Goal: Task Accomplishment & Management: Manage account settings

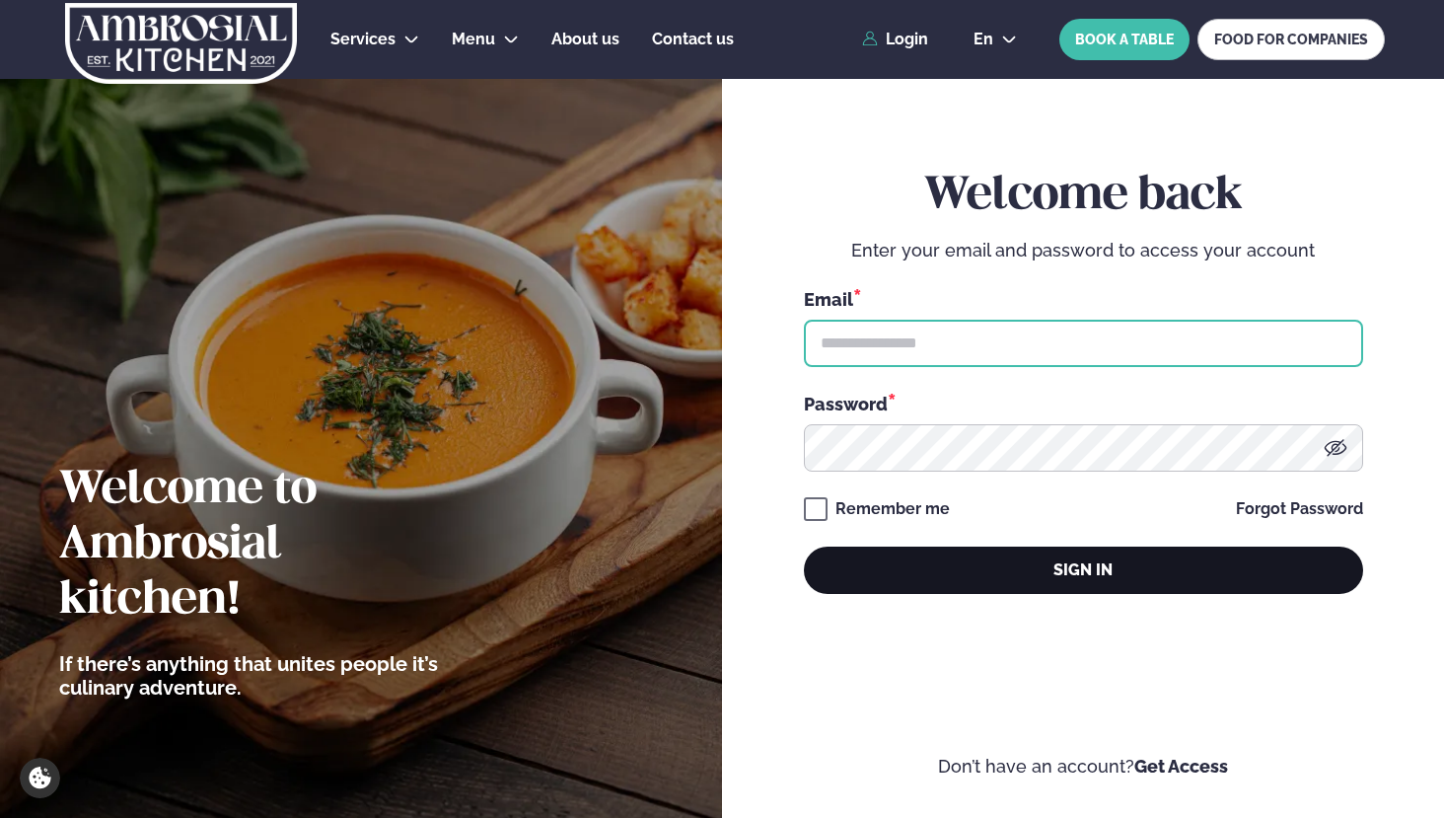
type input "**********"
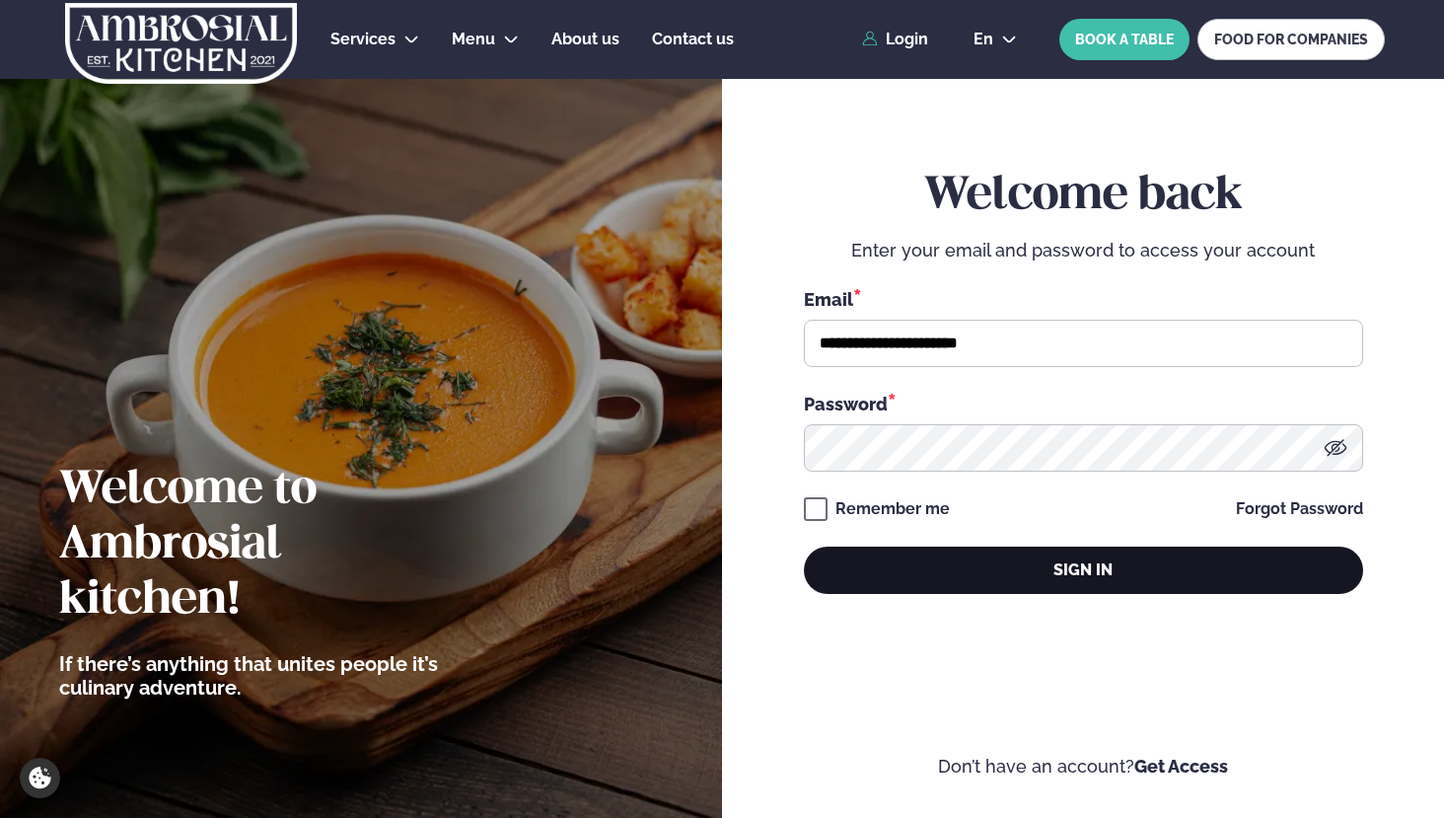
click at [1004, 585] on button "Sign in" at bounding box center [1083, 570] width 559 height 47
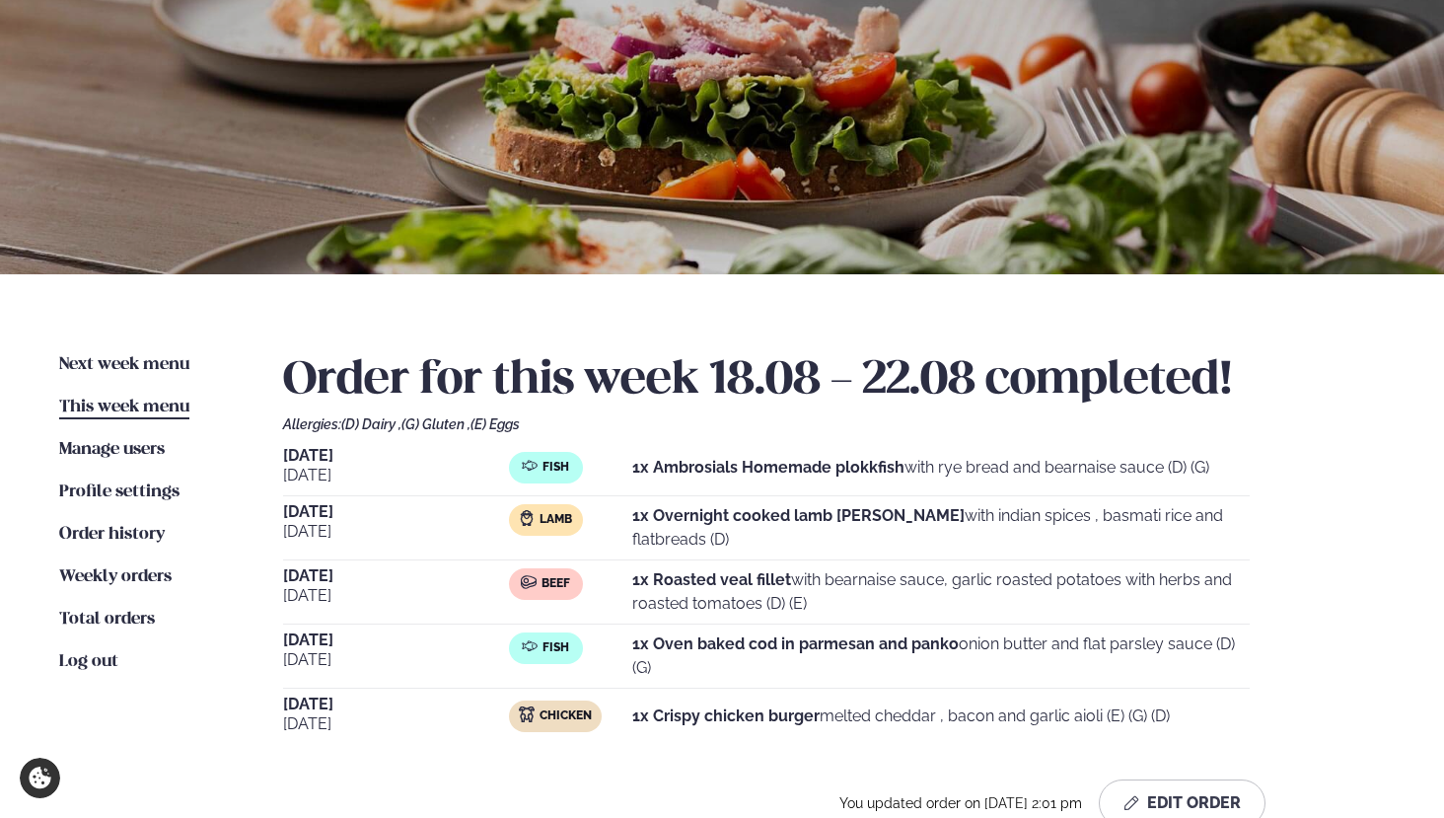
scroll to position [181, 0]
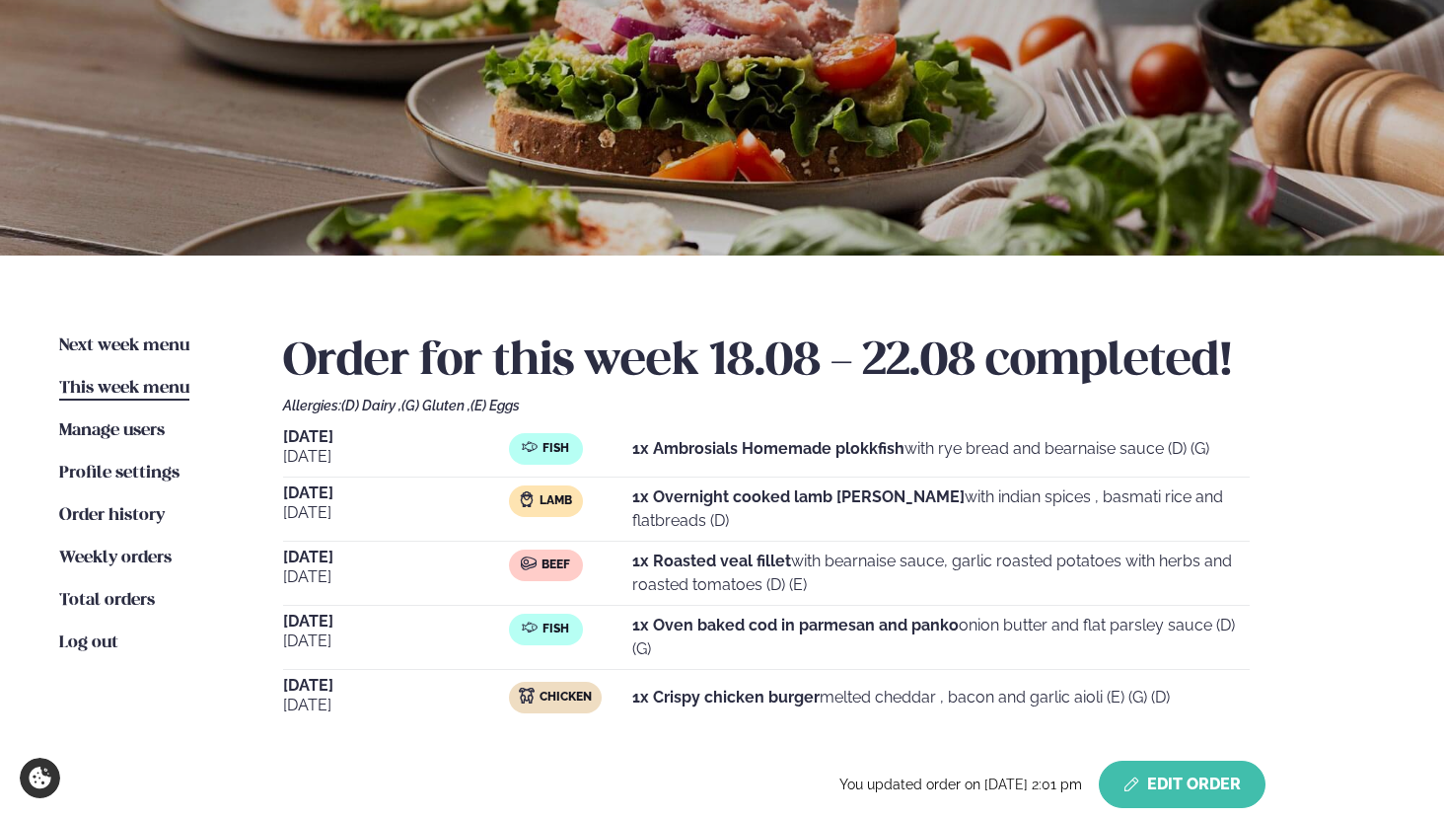
click at [1190, 777] on button "Edit Order" at bounding box center [1182, 784] width 167 height 47
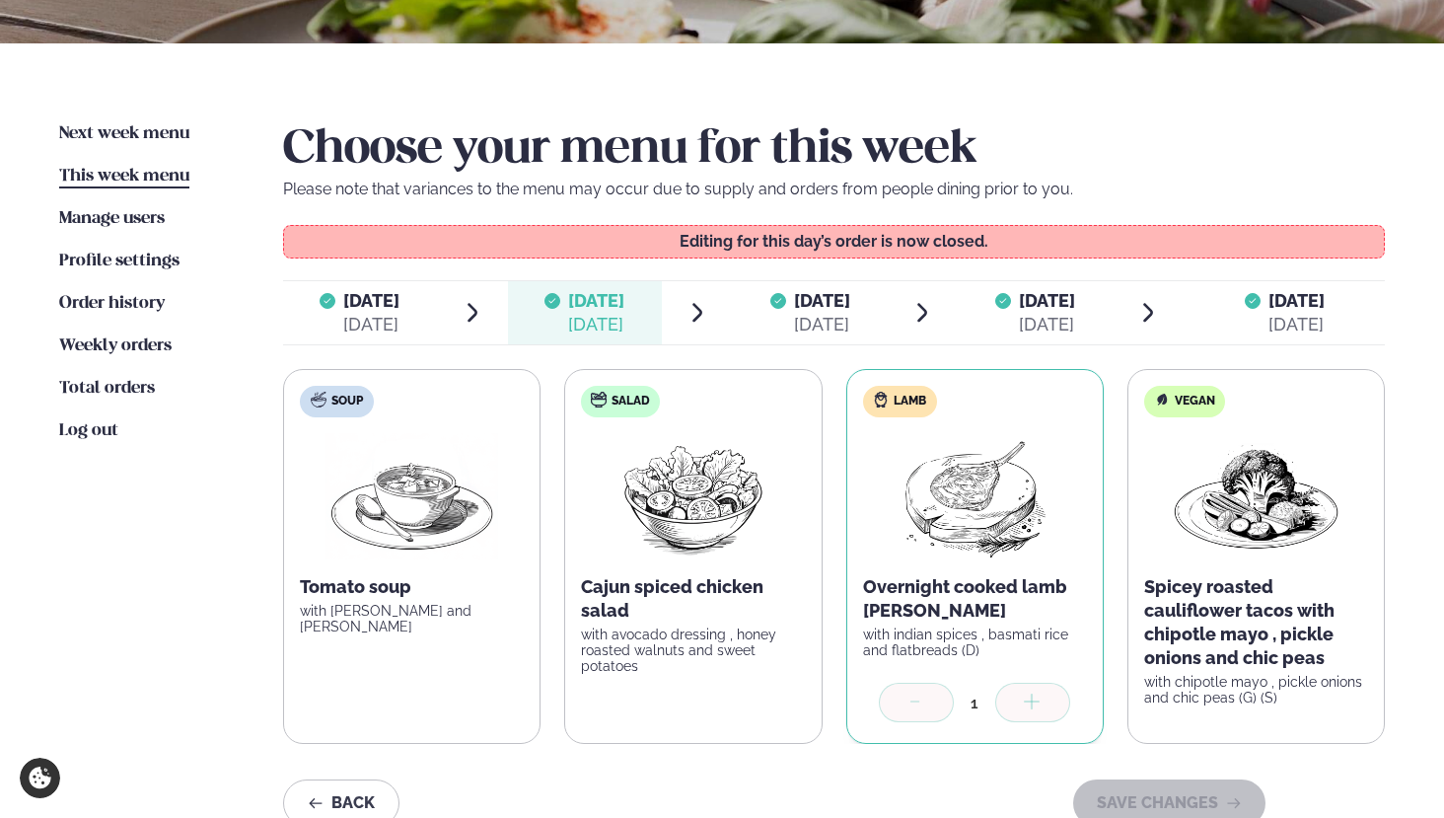
click at [798, 299] on span "[DATE]" at bounding box center [822, 300] width 56 height 21
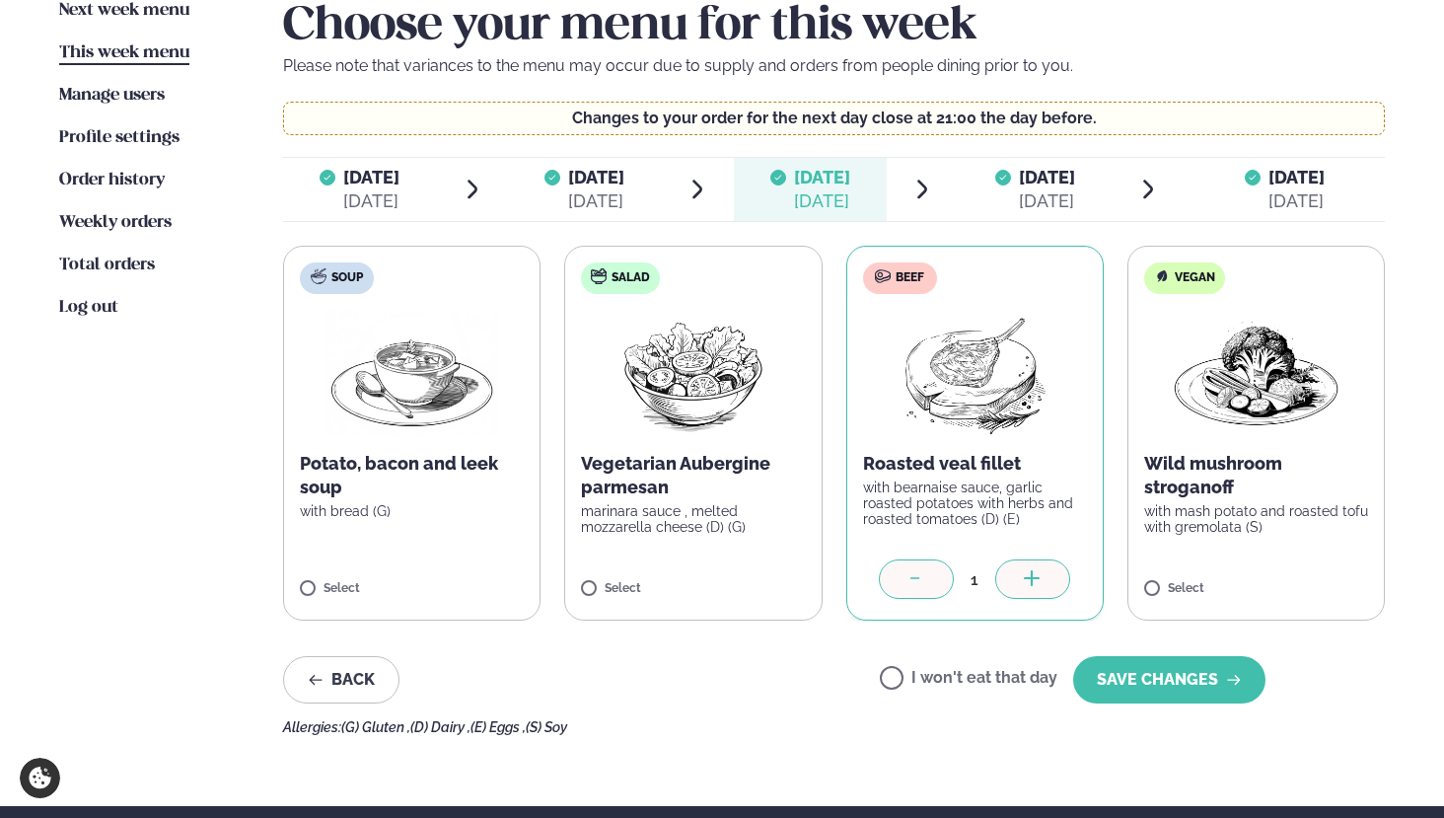
scroll to position [647, 0]
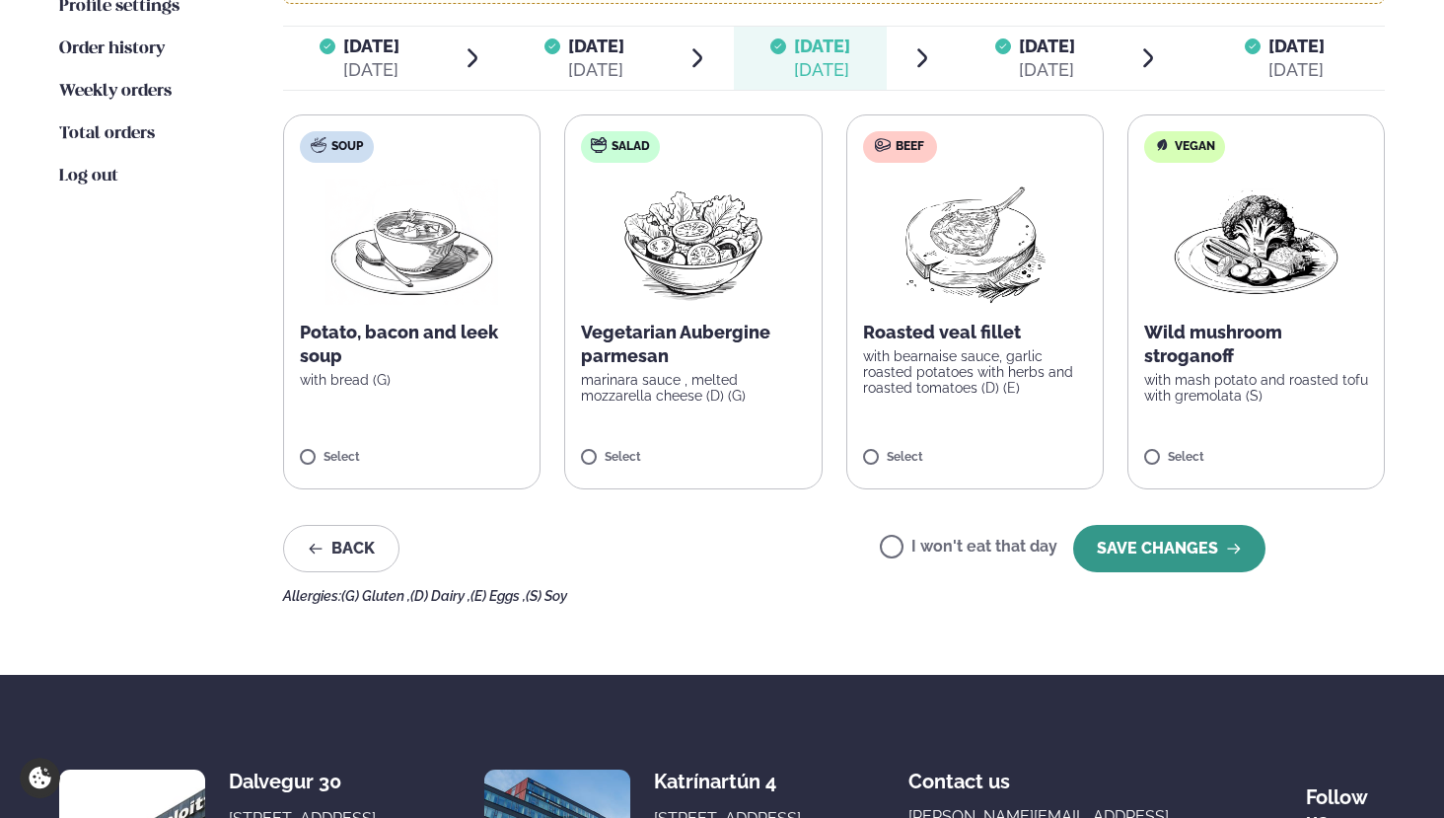
click at [1133, 552] on button "SAVE CHANGES" at bounding box center [1169, 548] width 192 height 47
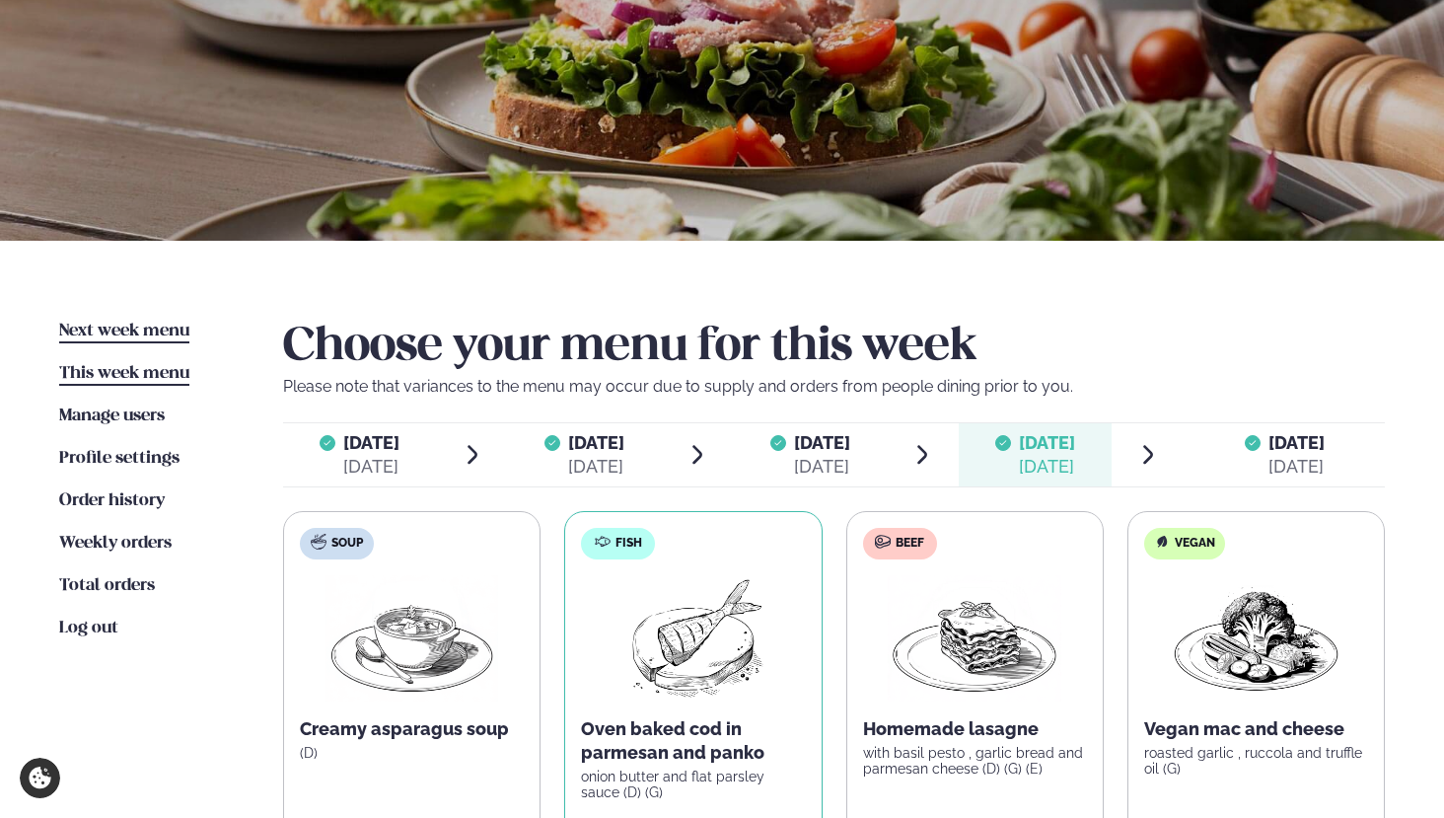
click at [165, 333] on span "Next week menu" at bounding box center [124, 331] width 130 height 17
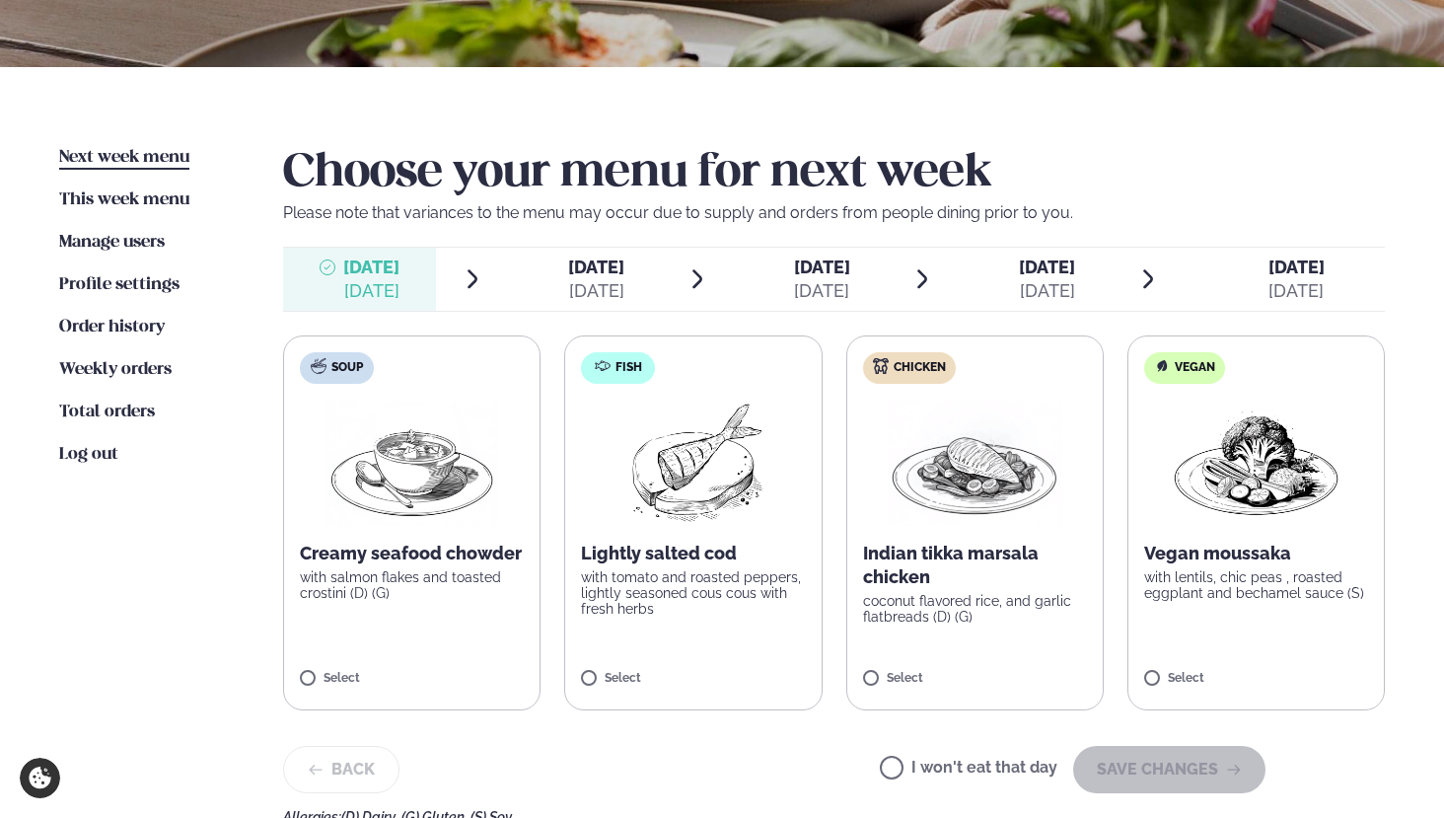
click at [945, 621] on p "coconut flavored rice, and garlic flatbreads (D) (G)" at bounding box center [975, 609] width 224 height 32
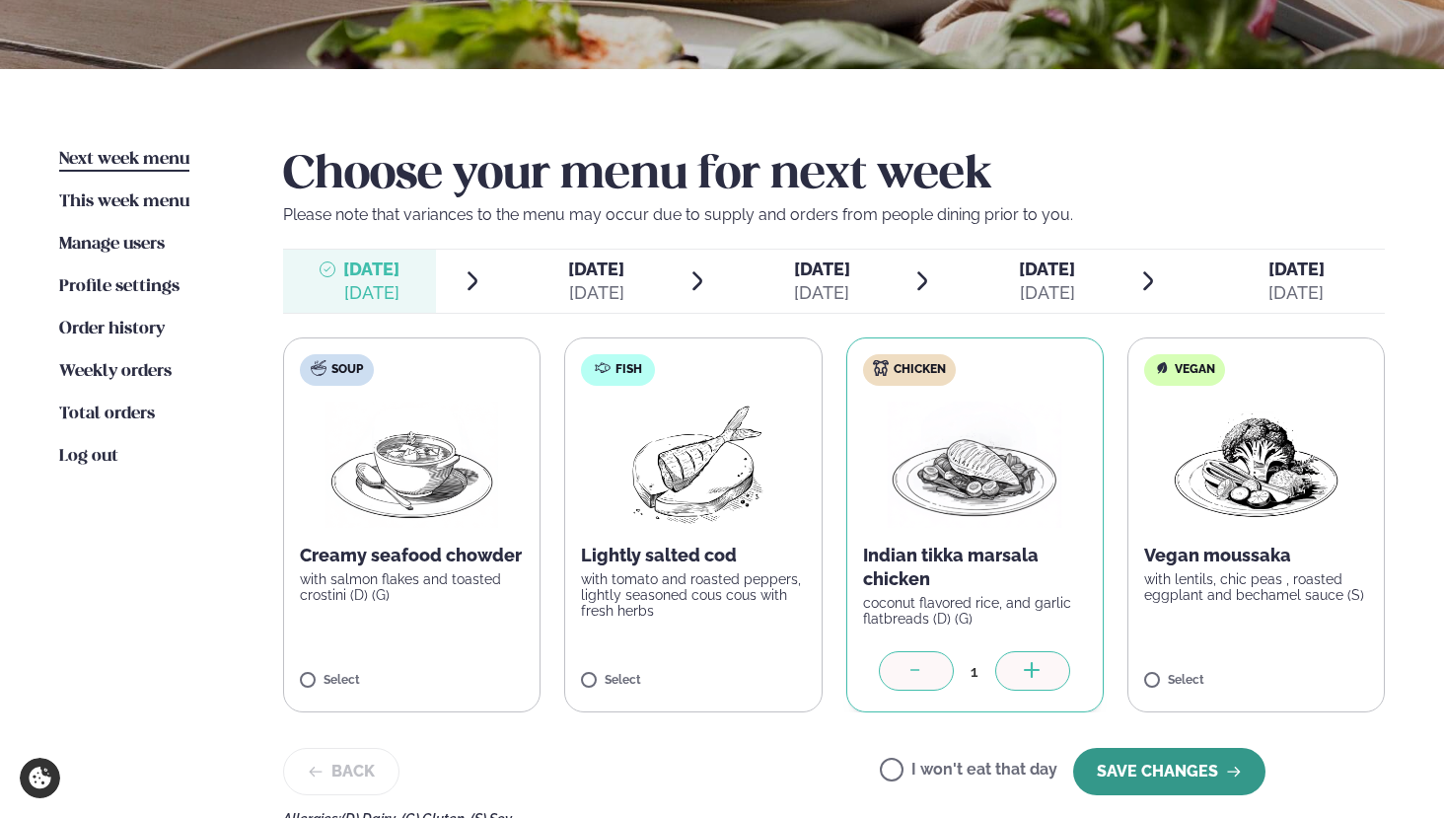
click at [1154, 762] on button "SAVE CHANGES" at bounding box center [1169, 771] width 192 height 47
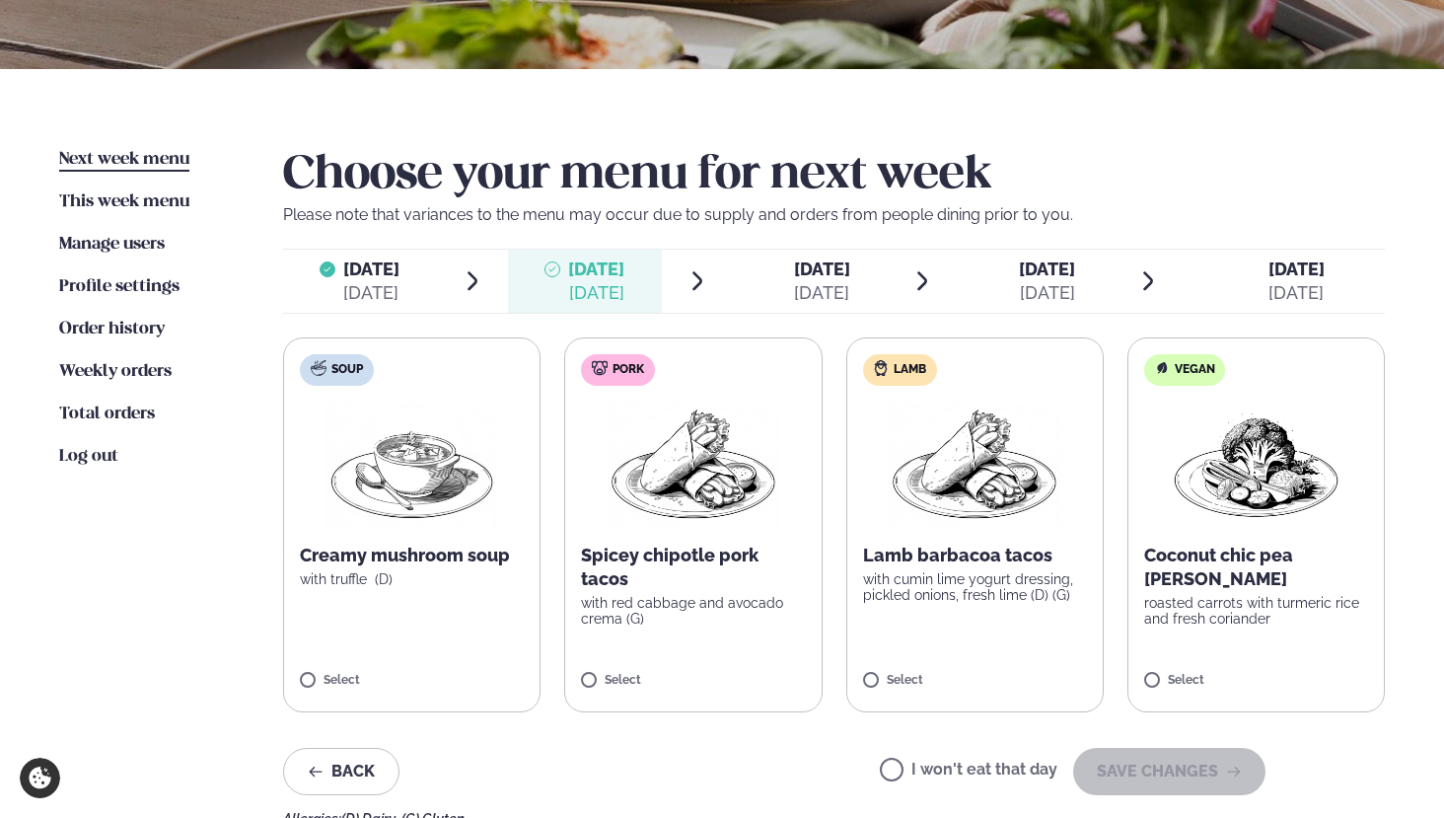
click at [965, 641] on label "Lamb Lamb barbacoa tacos with cumin lime yogurt dressing, pickled onions, fresh…" at bounding box center [974, 524] width 257 height 375
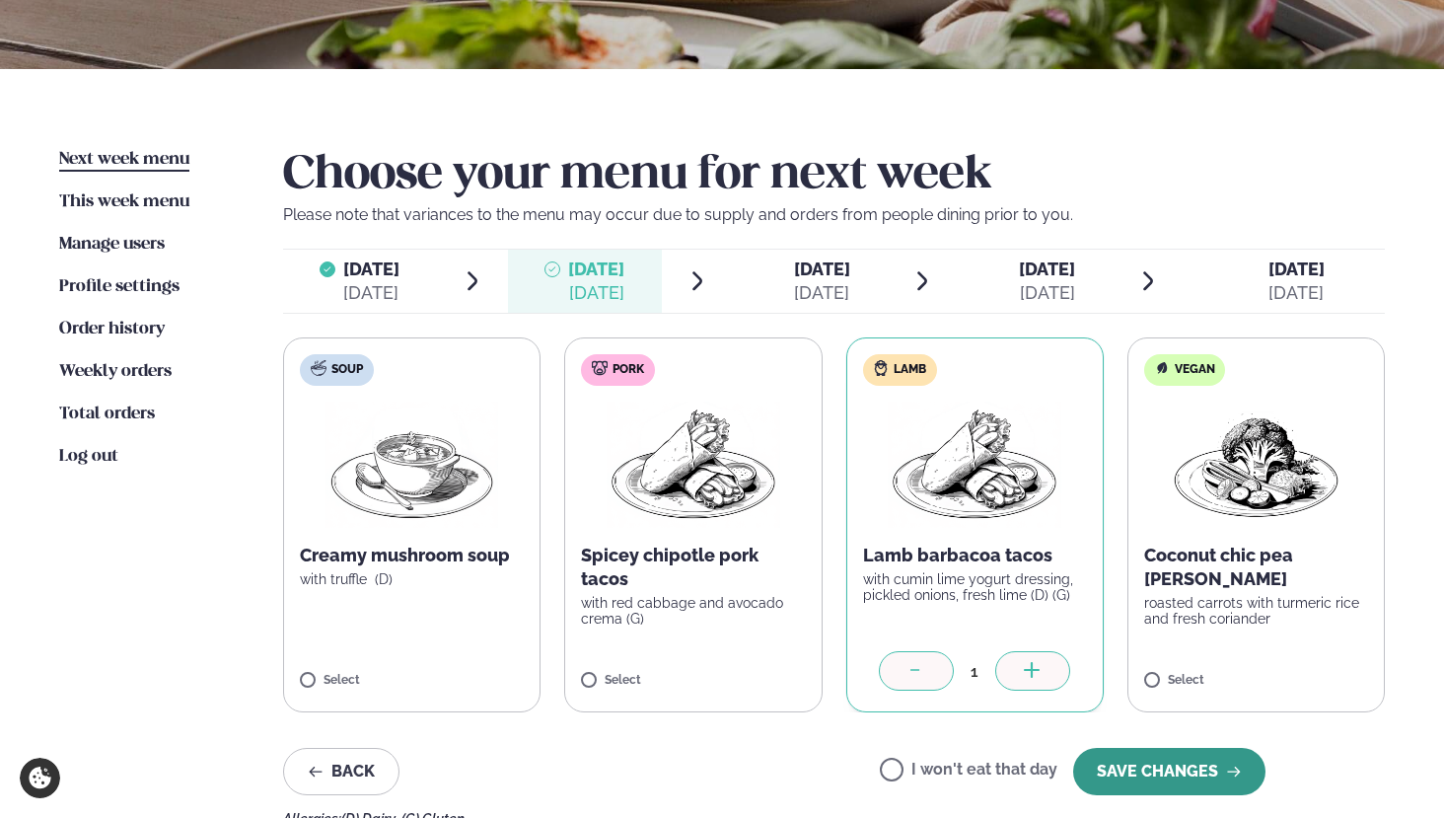
click at [1167, 766] on button "SAVE CHANGES" at bounding box center [1169, 771] width 192 height 47
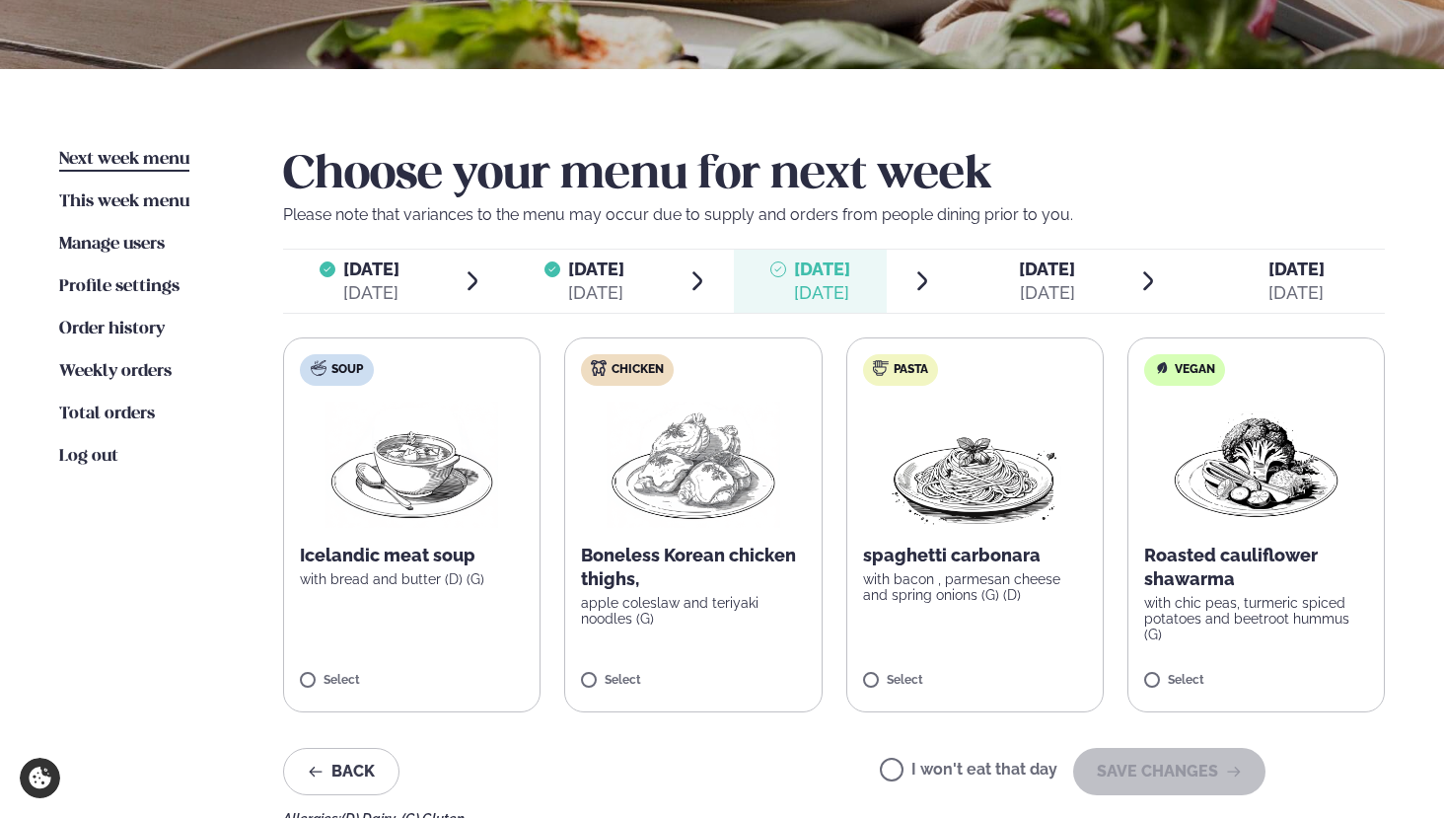
click at [721, 645] on label "Chicken Boneless Korean chicken thighs, apple coleslaw and teriyaki noodles (G)…" at bounding box center [692, 524] width 257 height 375
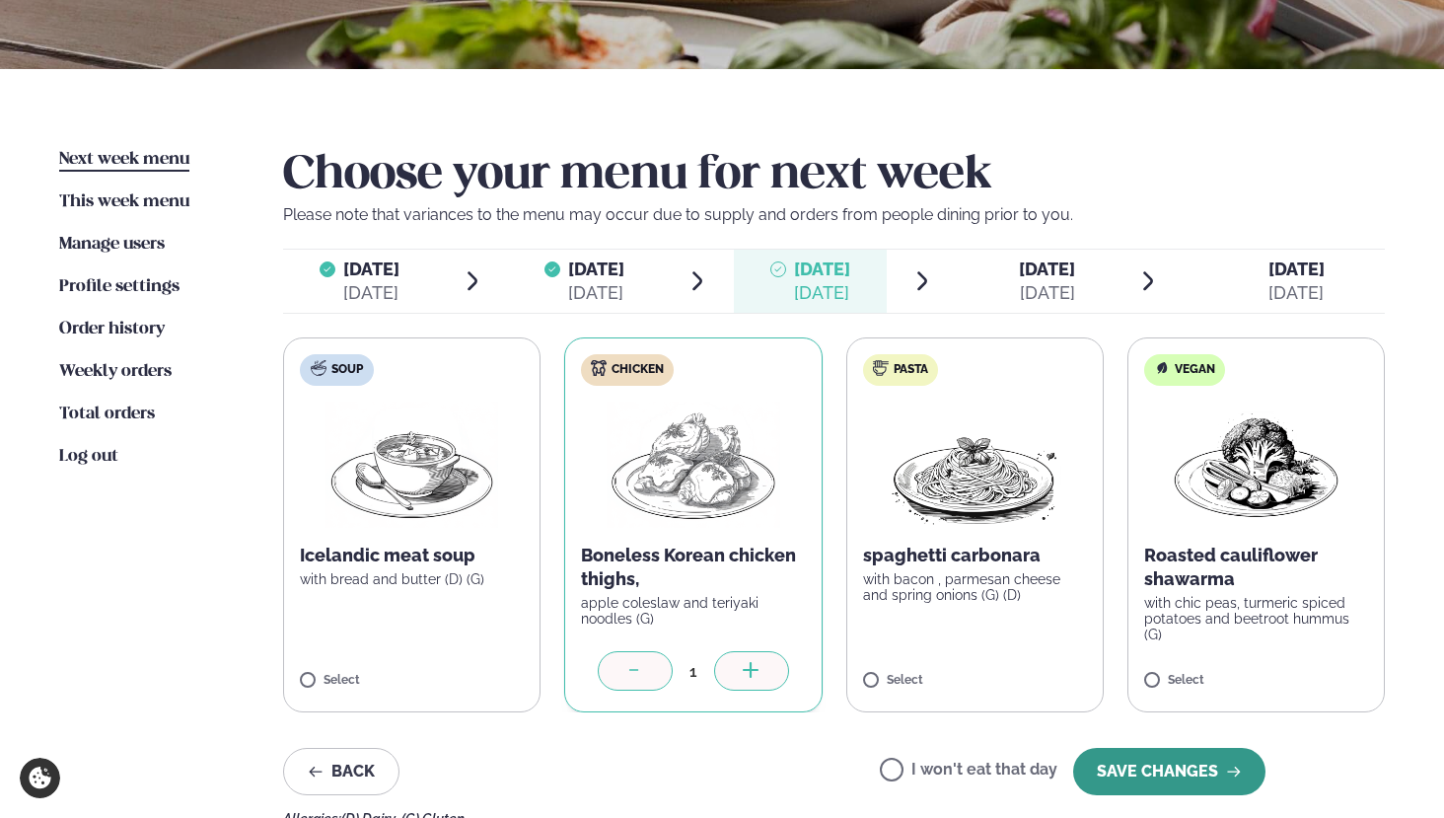
click at [1155, 770] on button "SAVE CHANGES" at bounding box center [1169, 771] width 192 height 47
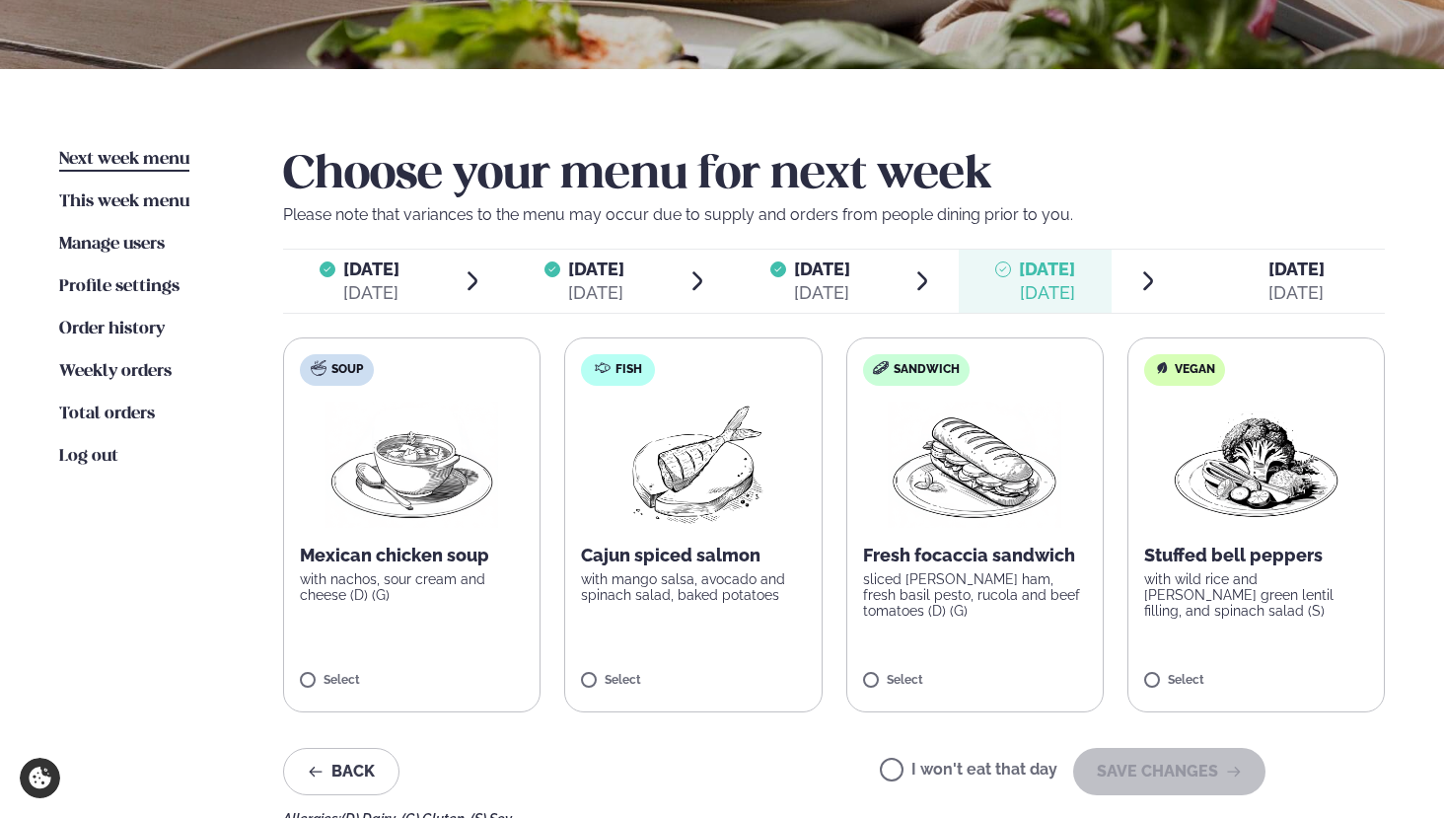
click at [1026, 632] on label "Sandwich Fresh focaccia sandwich sliced [PERSON_NAME] ham, fresh basil pesto, r…" at bounding box center [974, 524] width 257 height 375
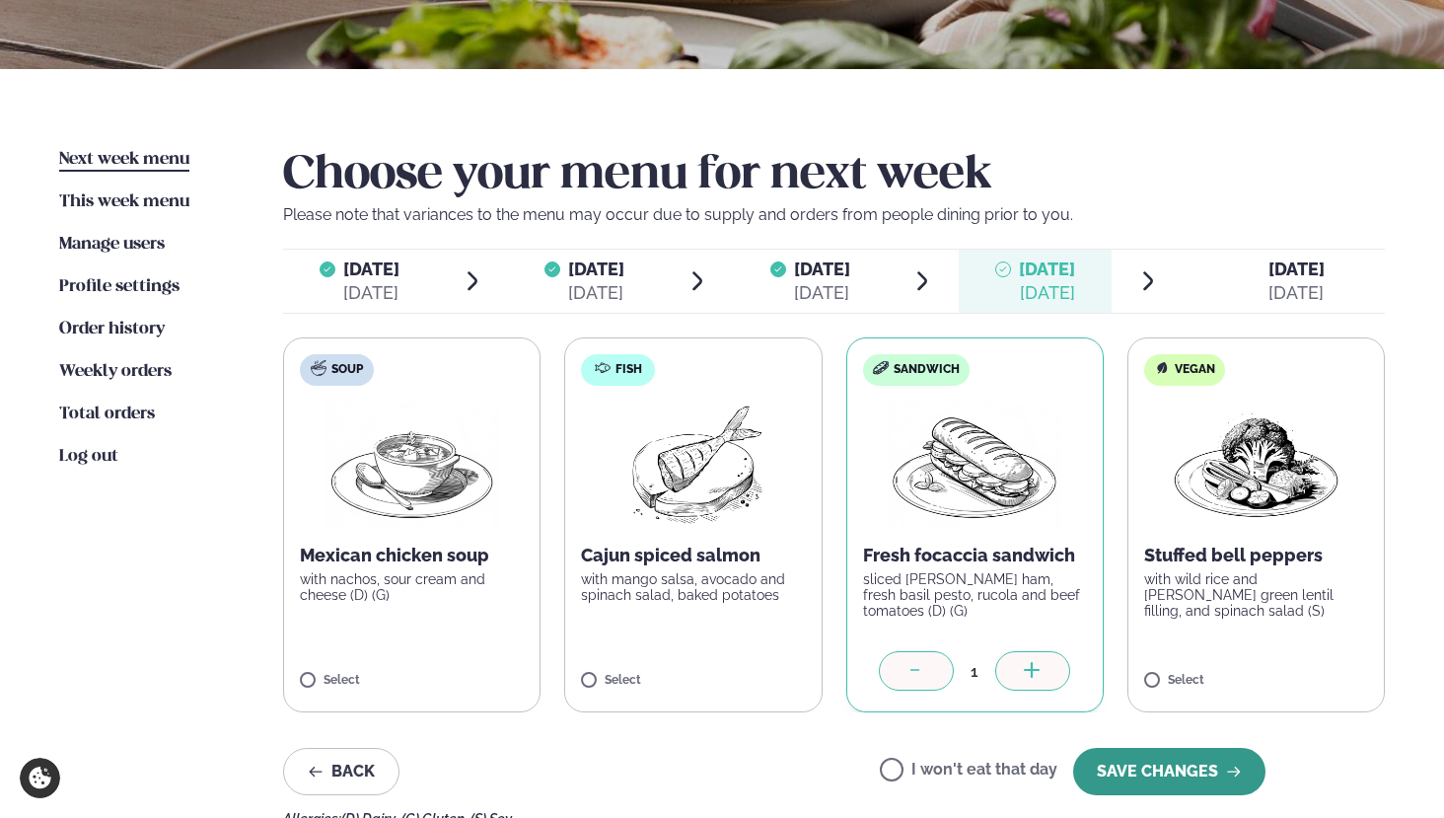
click at [1202, 766] on button "SAVE CHANGES" at bounding box center [1169, 771] width 192 height 47
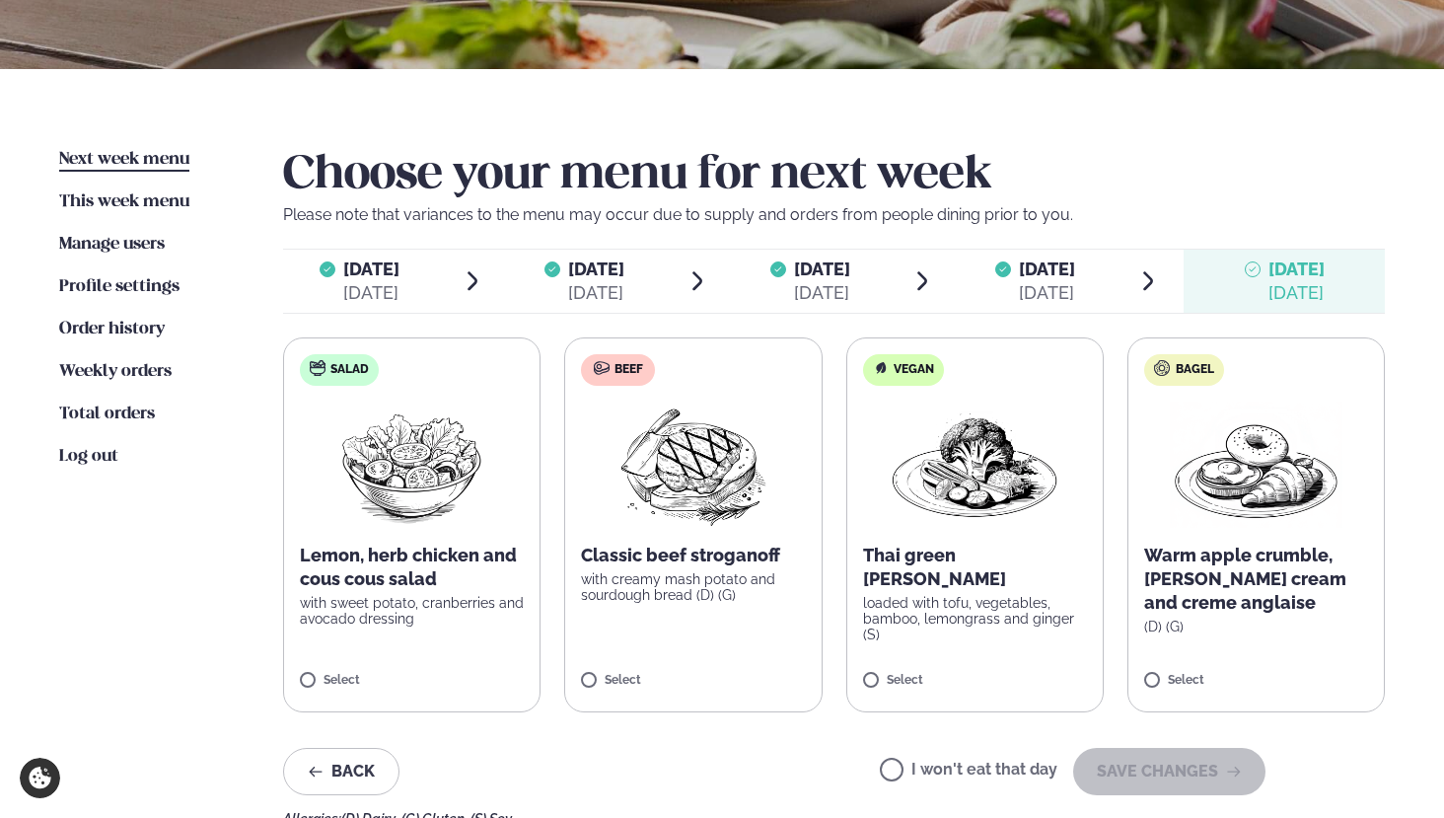
click at [799, 630] on label "Beef Classic beef stroganoff with creamy mash potato and sourdough bread (D) (G…" at bounding box center [692, 524] width 257 height 375
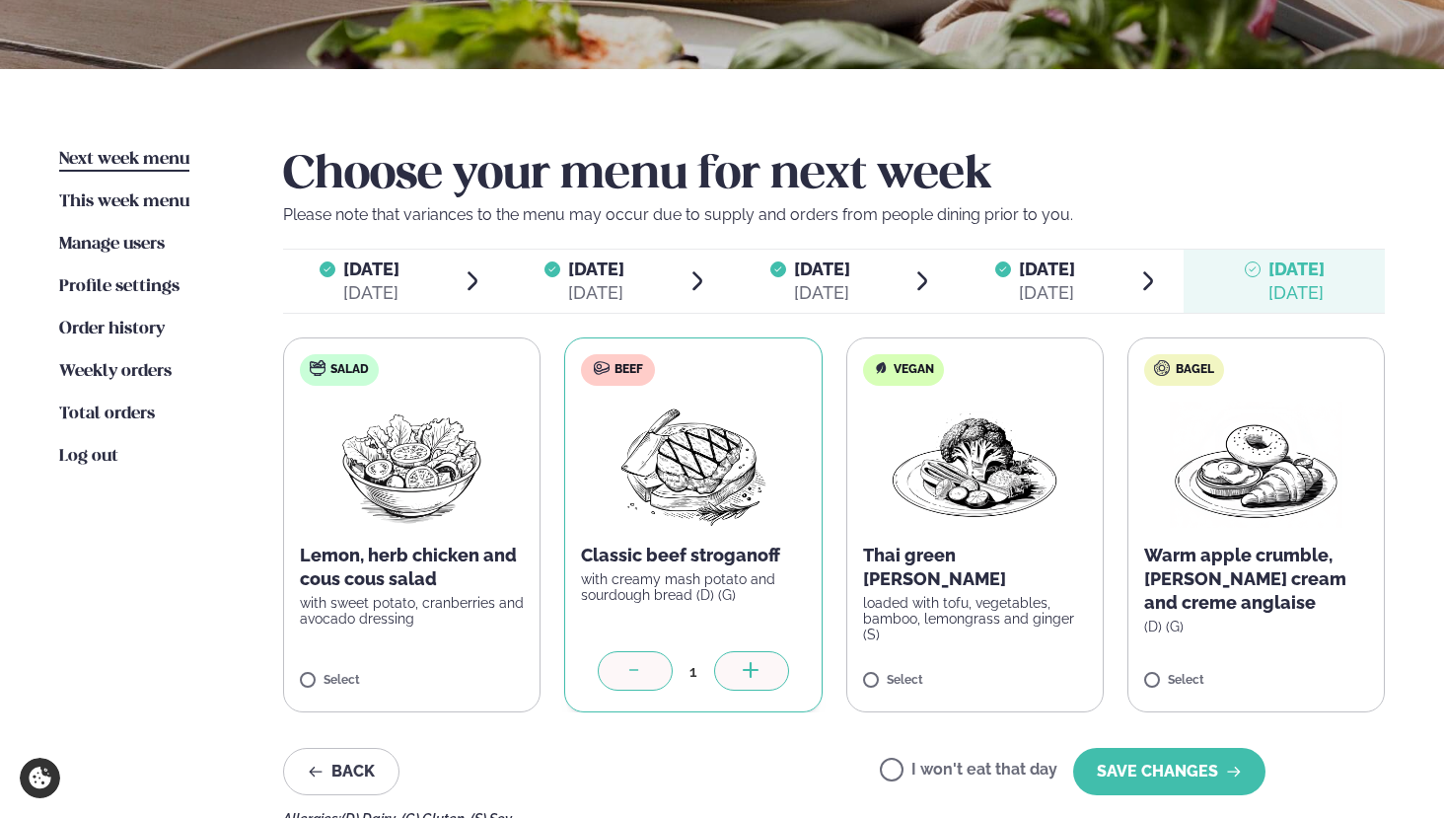
click at [1173, 795] on div "Choose your menu for next week Please note that variances to the menu may occur…" at bounding box center [834, 487] width 1102 height 679
click at [1180, 786] on button "SAVE CHANGES" at bounding box center [1169, 771] width 192 height 47
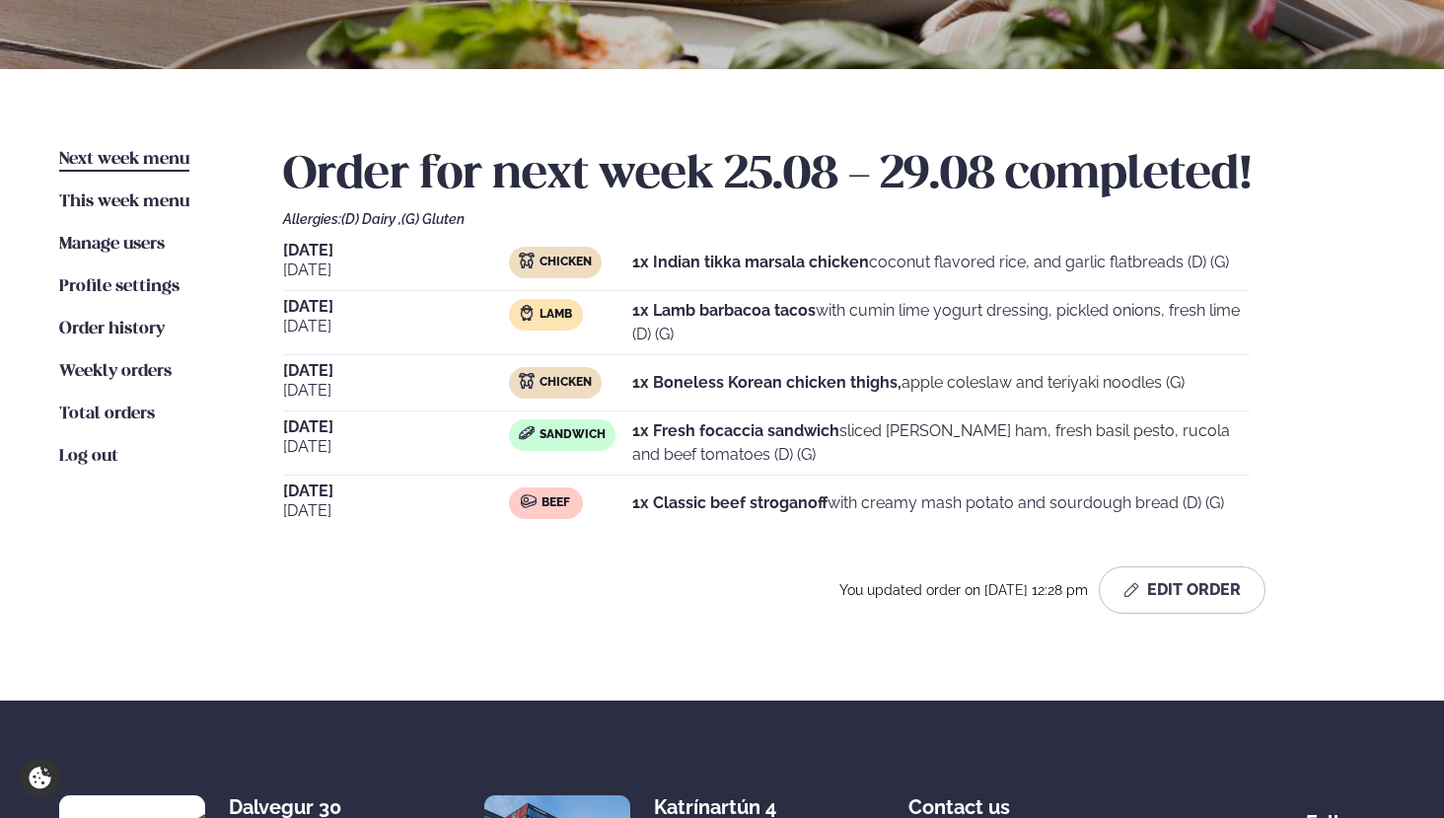
scroll to position [373, 0]
